Goal: Task Accomplishment & Management: Manage account settings

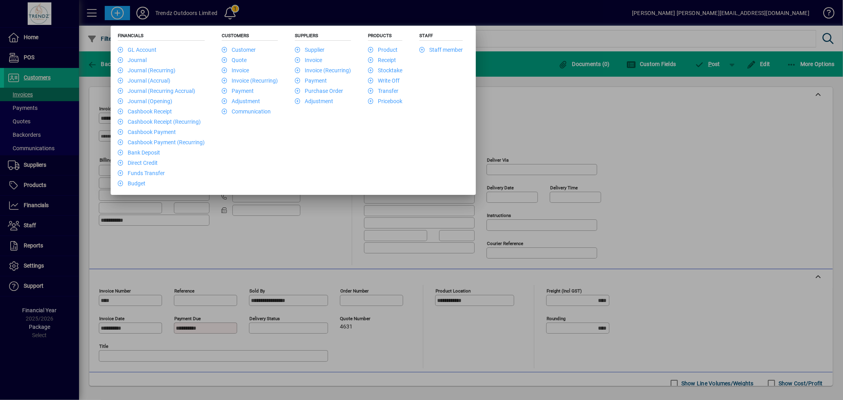
click at [247, 234] on div at bounding box center [421, 200] width 843 height 400
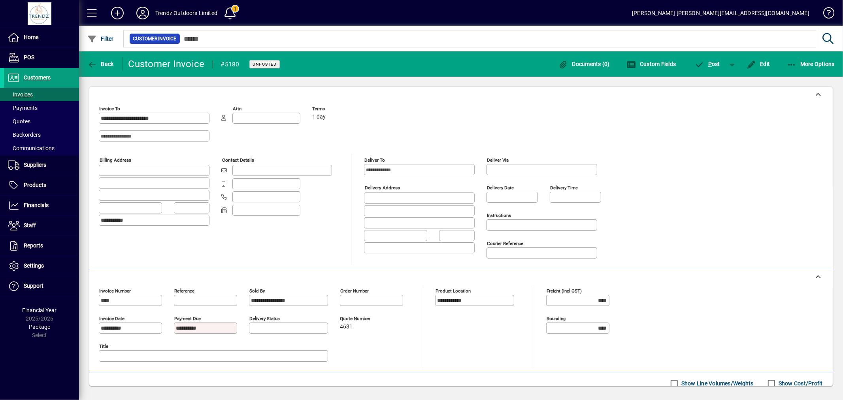
click at [140, 9] on icon at bounding box center [143, 13] width 16 height 13
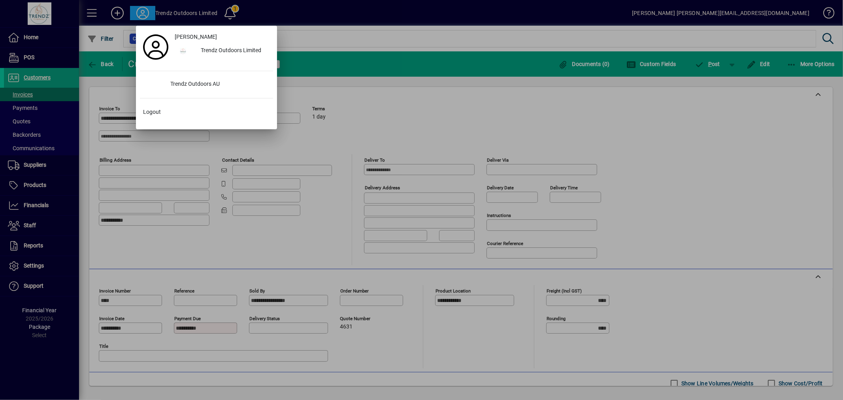
click at [174, 92] on div "Zoe Lawry Trendz Outdoors Limited Trendz Outdoors AU Logout" at bounding box center [206, 78] width 133 height 96
click at [168, 88] on div "Trendz Outdoors AU" at bounding box center [218, 84] width 109 height 14
